Goal: Navigation & Orientation: Find specific page/section

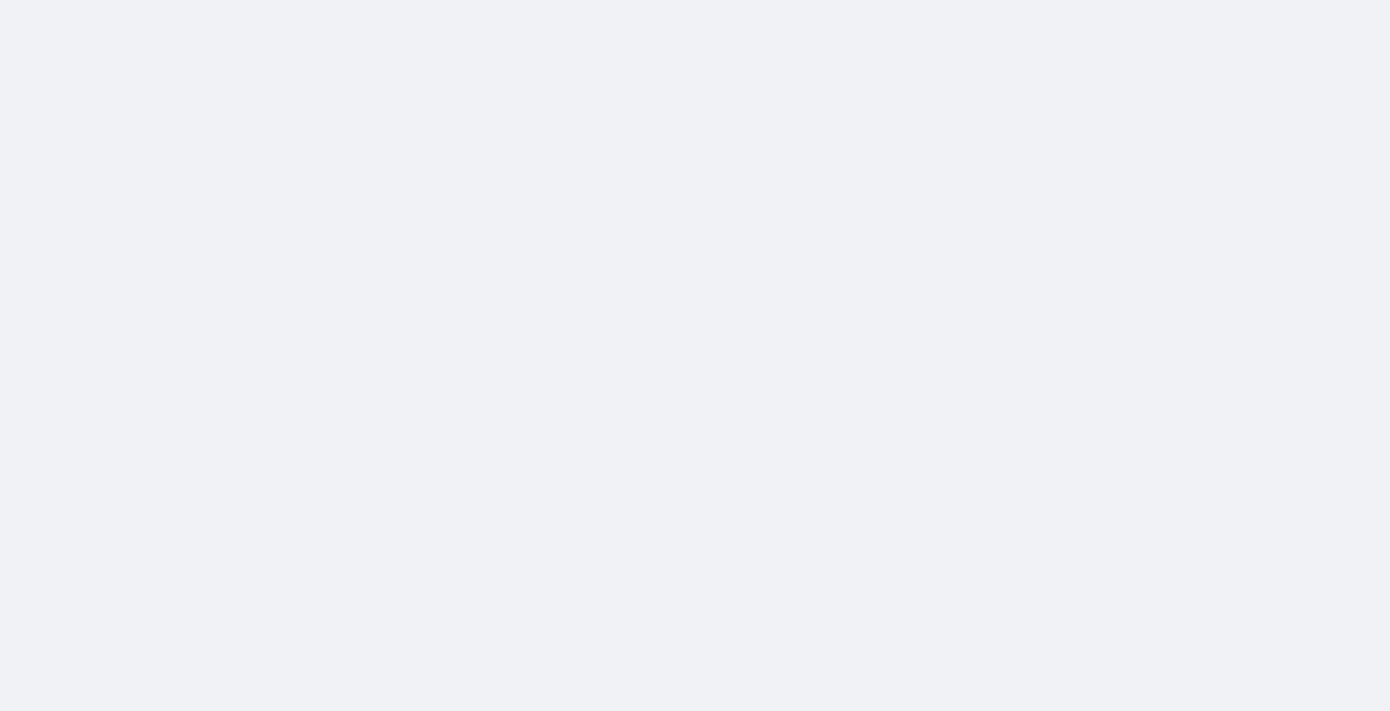
click at [1255, 355] on div at bounding box center [695, 355] width 1390 height 711
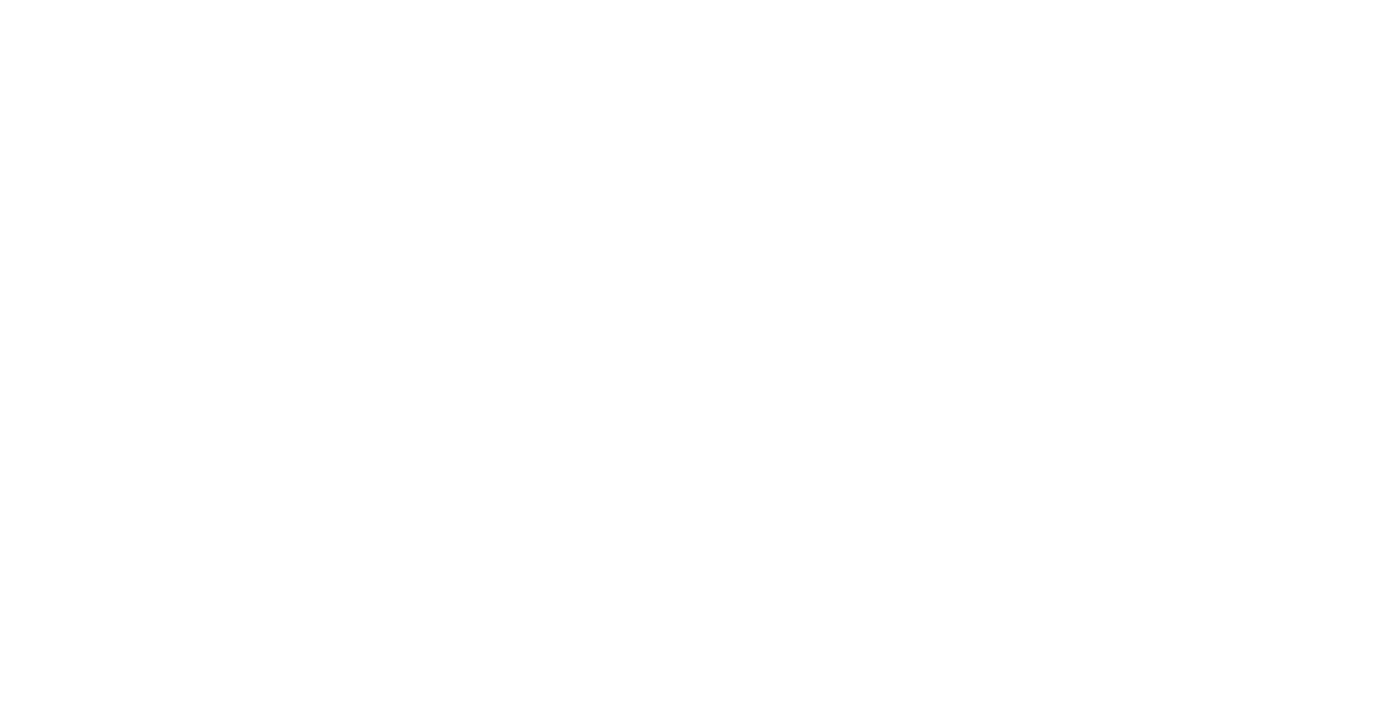
click at [1100, 252] on div at bounding box center [695, 355] width 1390 height 711
click at [1164, 248] on div at bounding box center [695, 355] width 1390 height 711
click at [757, 199] on div at bounding box center [695, 355] width 1390 height 711
